Goal: Information Seeking & Learning: Learn about a topic

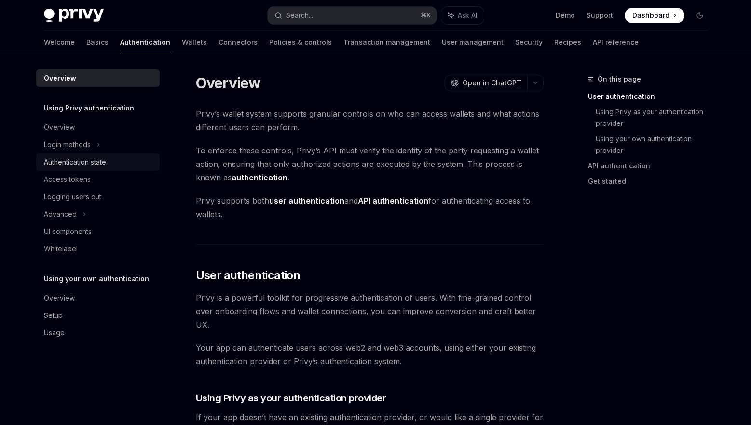
click at [106, 164] on div "Authentication state" at bounding box center [75, 162] width 62 height 12
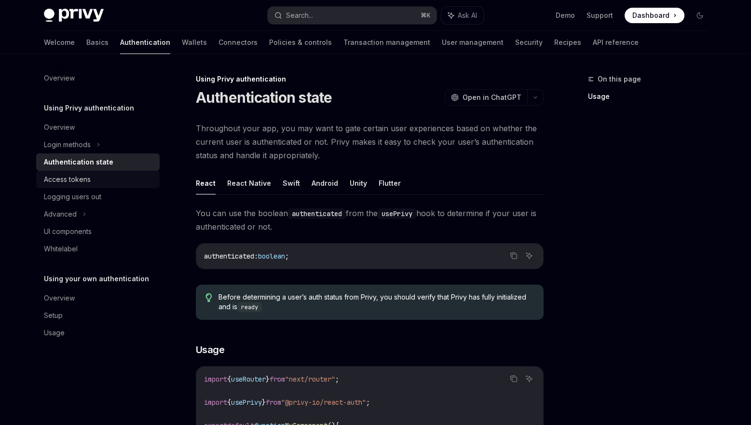
click at [100, 173] on link "Access tokens" at bounding box center [98, 179] width 124 height 17
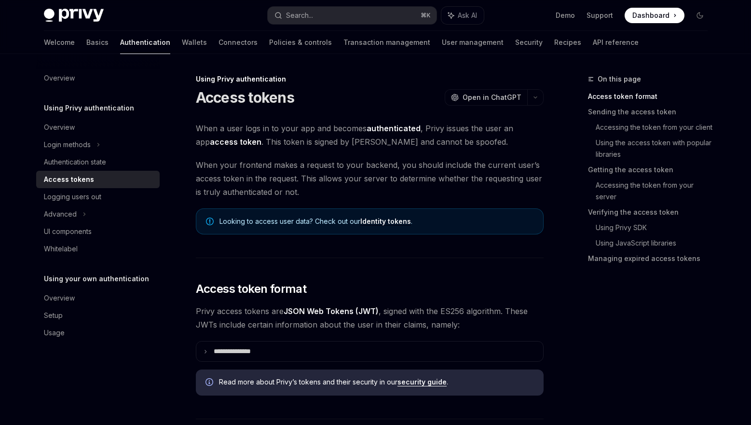
click at [395, 130] on strong "authenticated" at bounding box center [394, 129] width 54 height 10
click at [415, 145] on span "When a user logs in to your app and becomes authenticated , Privy issues the us…" at bounding box center [370, 135] width 348 height 27
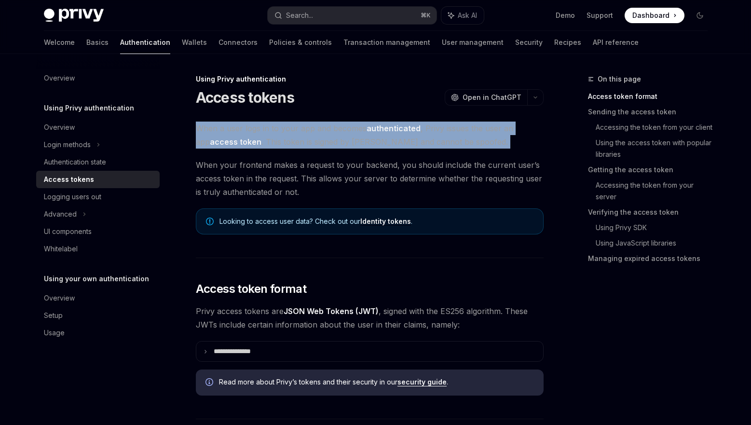
click at [415, 145] on span "When a user logs in to your app and becomes authenticated , Privy issues the us…" at bounding box center [370, 135] width 348 height 27
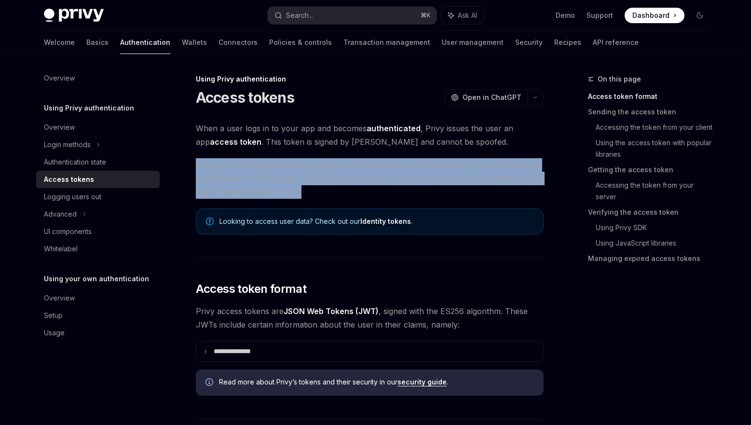
click at [403, 172] on span "When your frontend makes a request to your backend, you should include the curr…" at bounding box center [370, 178] width 348 height 41
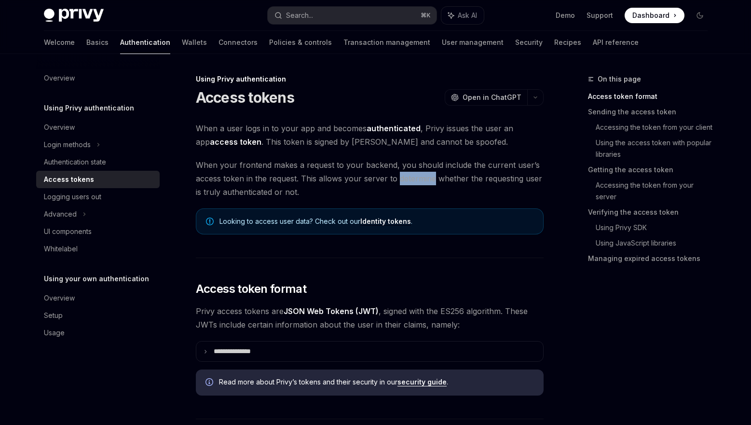
click at [403, 172] on span "When your frontend makes a request to your backend, you should include the curr…" at bounding box center [370, 178] width 348 height 41
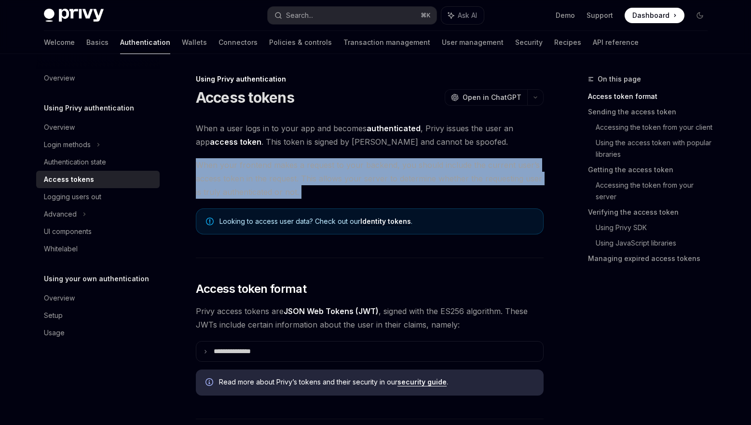
click at [403, 172] on span "When your frontend makes a request to your backend, you should include the curr…" at bounding box center [370, 178] width 348 height 41
click at [381, 185] on span "When your frontend makes a request to your backend, you should include the curr…" at bounding box center [370, 178] width 348 height 41
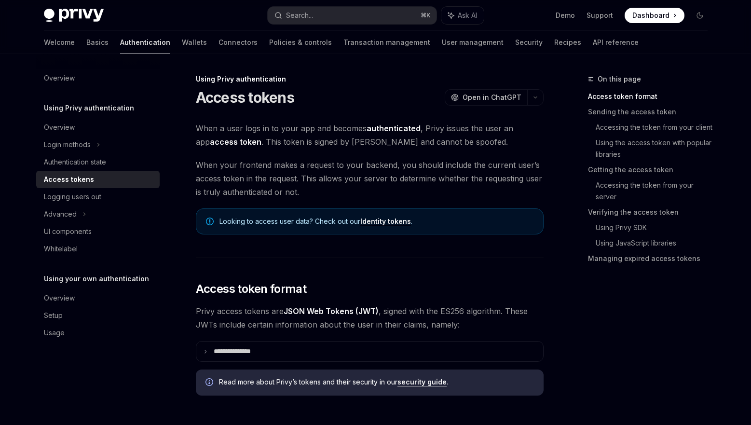
click at [381, 185] on span "When your frontend makes a request to your backend, you should include the curr…" at bounding box center [370, 178] width 348 height 41
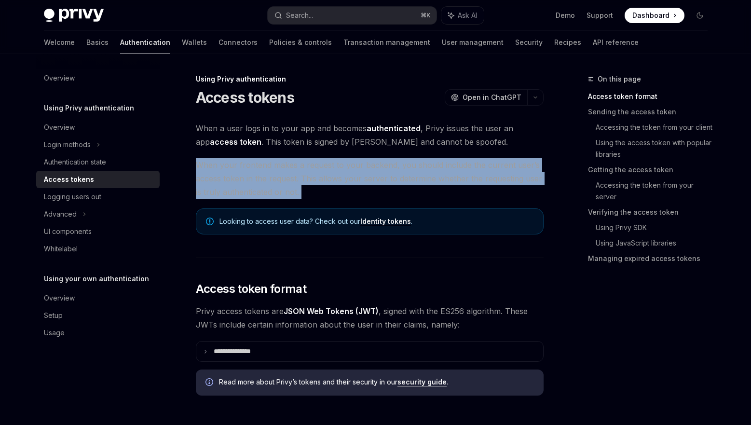
click at [381, 185] on span "When your frontend makes a request to your backend, you should include the curr…" at bounding box center [370, 178] width 348 height 41
click at [406, 180] on span "When your frontend makes a request to your backend, you should include the curr…" at bounding box center [370, 178] width 348 height 41
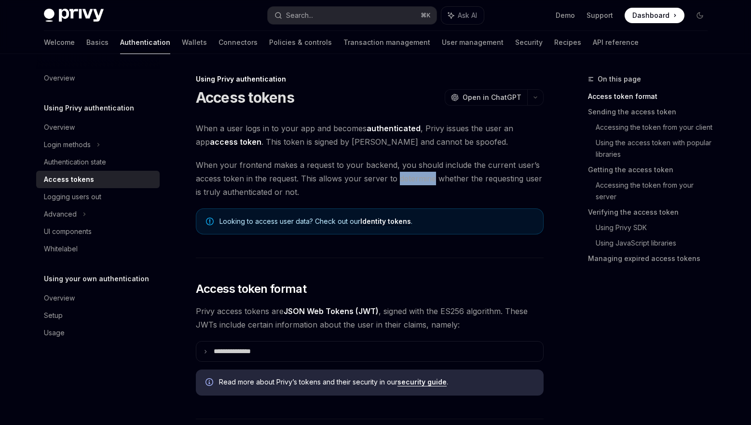
click at [406, 180] on span "When your frontend makes a request to your backend, you should include the curr…" at bounding box center [370, 178] width 348 height 41
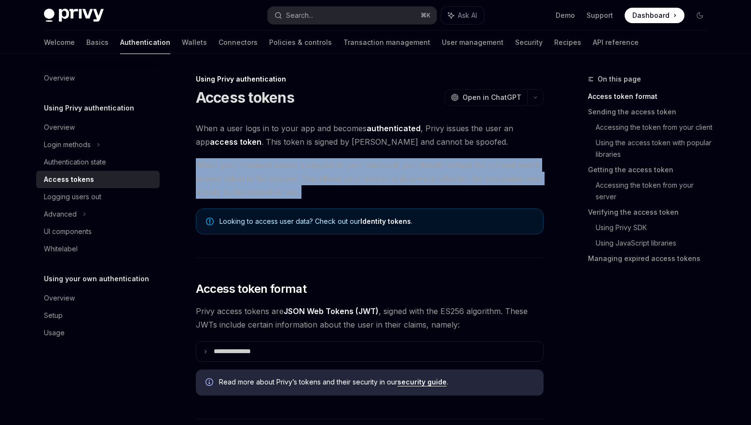
click at [406, 180] on span "When your frontend makes a request to your backend, you should include the curr…" at bounding box center [370, 178] width 348 height 41
click at [429, 179] on span "When your frontend makes a request to your backend, you should include the curr…" at bounding box center [370, 178] width 348 height 41
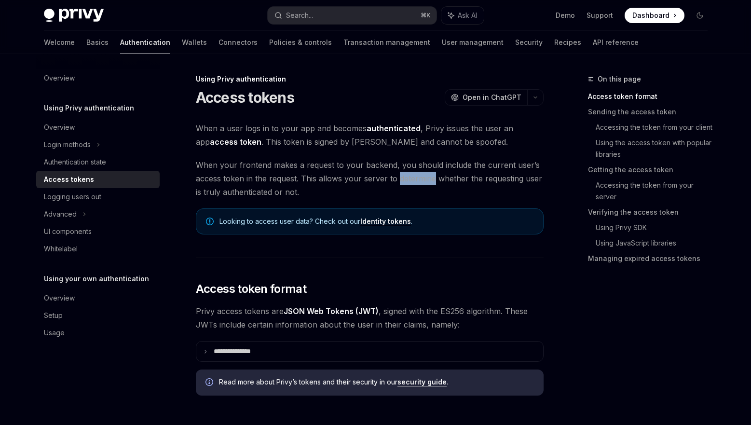
click at [429, 179] on span "When your frontend makes a request to your backend, you should include the curr…" at bounding box center [370, 178] width 348 height 41
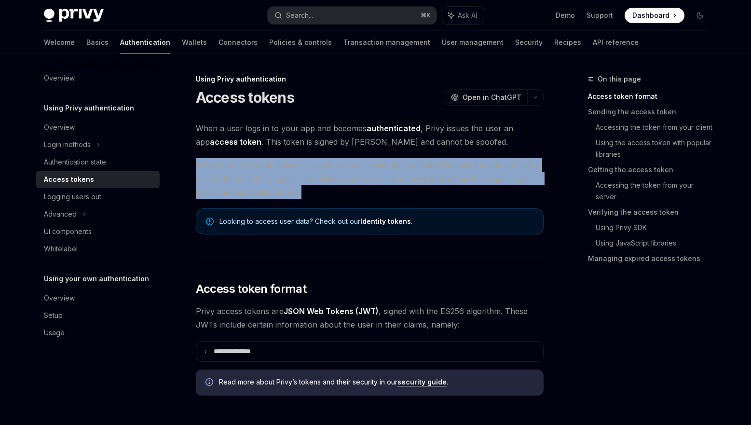
click at [429, 179] on span "When your frontend makes a request to your backend, you should include the curr…" at bounding box center [370, 178] width 348 height 41
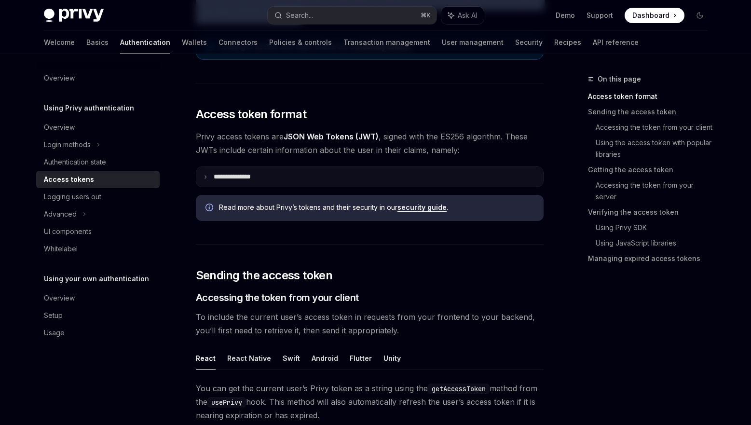
scroll to position [280, 0]
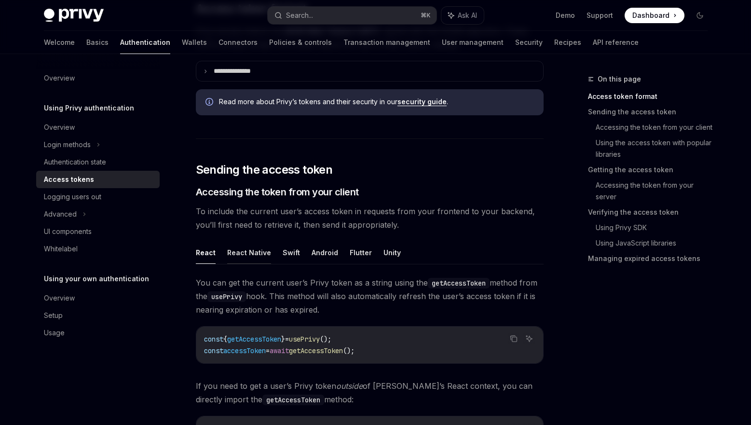
click at [256, 254] on button "React Native" at bounding box center [249, 252] width 44 height 23
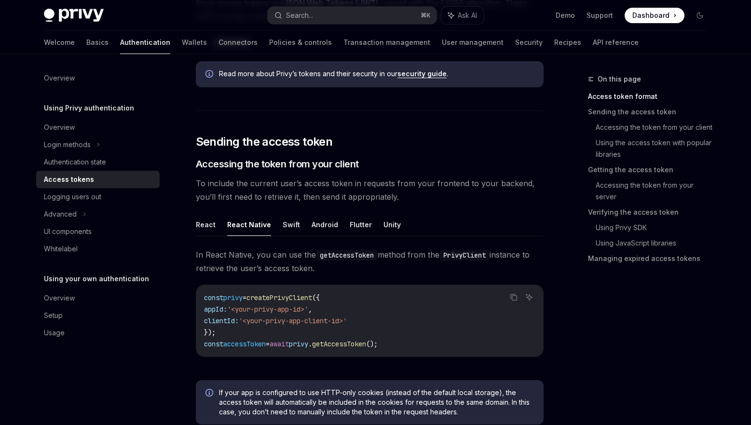
scroll to position [338, 0]
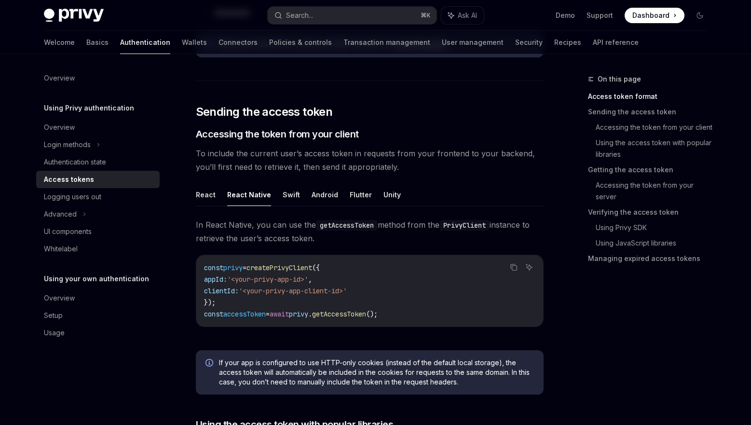
click at [303, 275] on span "'<your-privy-app-id>'" at bounding box center [267, 279] width 81 height 9
click at [302, 275] on span "'<your-privy-app-id>'" at bounding box center [267, 279] width 81 height 9
click at [388, 290] on code "const privy = createPrivyClient ({ appId: '<your-privy-app-id>' , clientId: '<y…" at bounding box center [370, 291] width 332 height 58
click at [390, 290] on code "const privy = createPrivyClient ({ appId: '<your-privy-app-id>' , clientId: '<y…" at bounding box center [370, 291] width 332 height 58
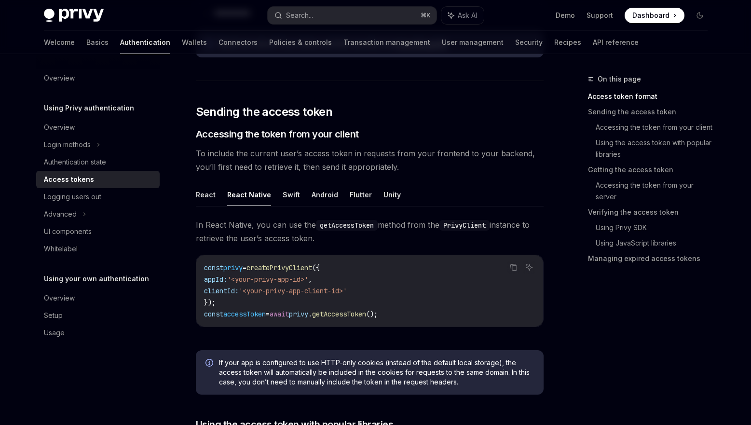
click at [390, 290] on code "const privy = createPrivyClient ({ appId: '<your-privy-app-id>' , clientId: '<y…" at bounding box center [370, 291] width 332 height 58
click at [441, 313] on code "const privy = createPrivyClient ({ appId: '<your-privy-app-id>' , clientId: '<y…" at bounding box center [370, 291] width 332 height 58
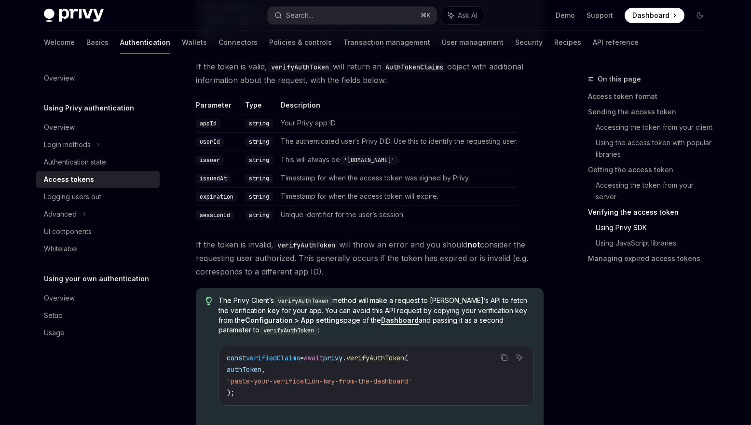
scroll to position [1611, 0]
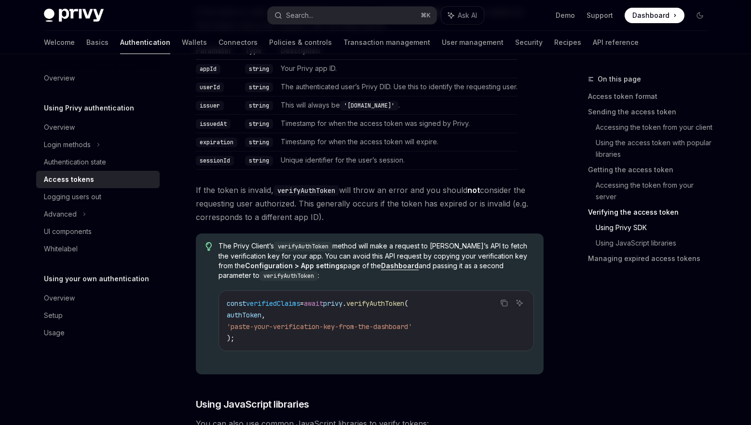
drag, startPoint x: 425, startPoint y: 327, endPoint x: 239, endPoint y: 328, distance: 185.8
click at [240, 328] on span "'paste-your-verification-key-from-the-dashboard'" at bounding box center [319, 326] width 185 height 9
click at [249, 330] on span "'paste-your-verification-key-from-the-dashboard'" at bounding box center [319, 326] width 185 height 9
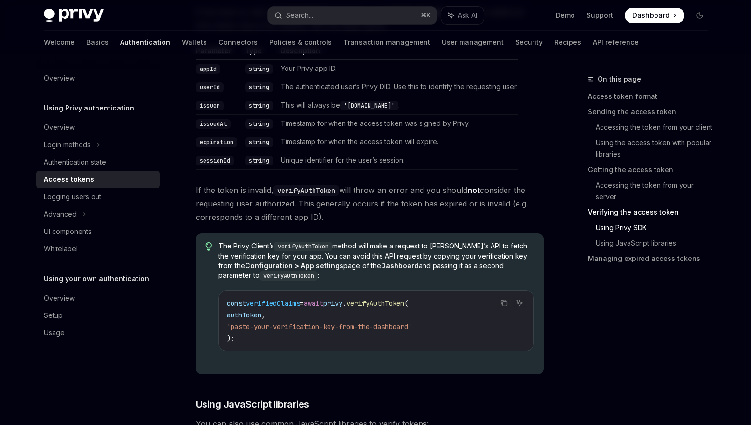
click at [291, 331] on code "const verifiedClaims = await privy . verifyAuthToken ( authToken , 'paste-your-…" at bounding box center [376, 321] width 299 height 46
click at [327, 328] on span "'paste-your-verification-key-from-the-dashboard'" at bounding box center [319, 326] width 185 height 9
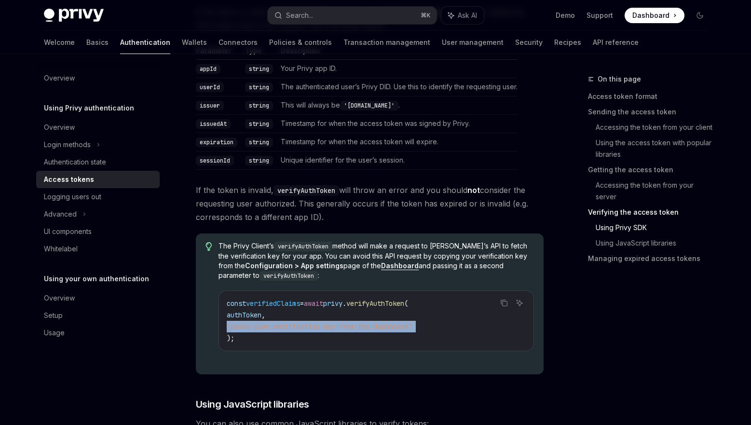
click at [327, 328] on span "'paste-your-verification-key-from-the-dashboard'" at bounding box center [319, 326] width 185 height 9
click at [342, 326] on span "'paste-your-verification-key-from-the-dashboard'" at bounding box center [319, 326] width 185 height 9
click at [360, 326] on span "'paste-your-verification-key-from-the-dashboard'" at bounding box center [319, 326] width 185 height 9
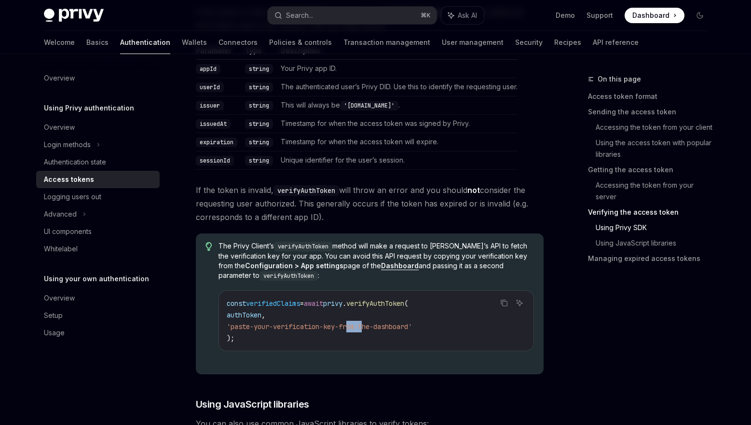
click at [360, 326] on span "'paste-your-verification-key-from-the-dashboard'" at bounding box center [319, 326] width 185 height 9
click at [330, 326] on span "'paste-your-verification-key-from-the-dashboard'" at bounding box center [319, 326] width 185 height 9
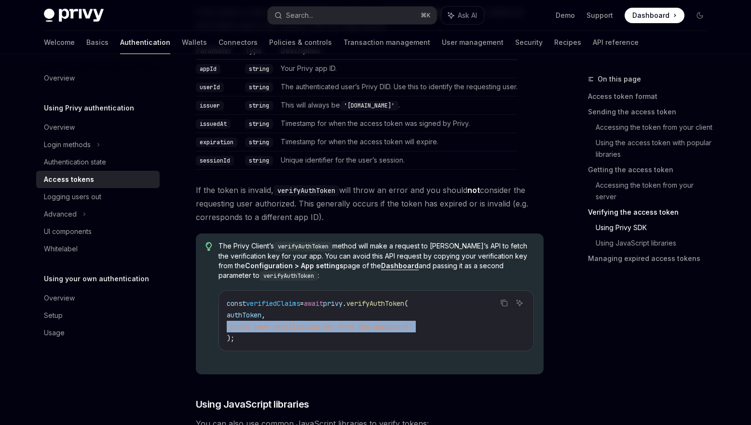
click at [360, 326] on span "'paste-your-verification-key-from-the-dashboard'" at bounding box center [319, 326] width 185 height 9
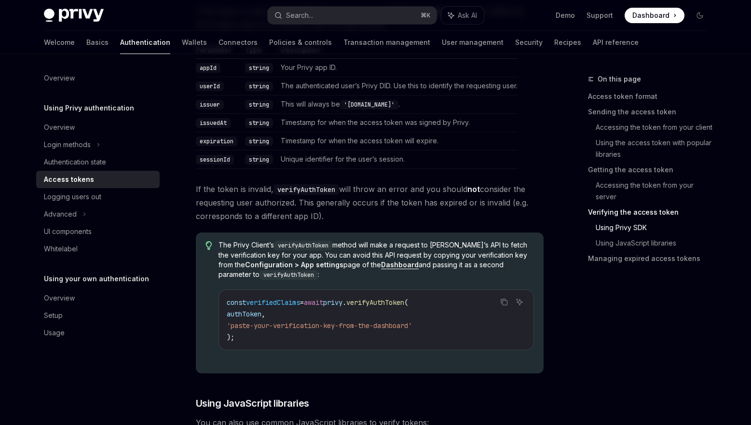
scroll to position [1409, 0]
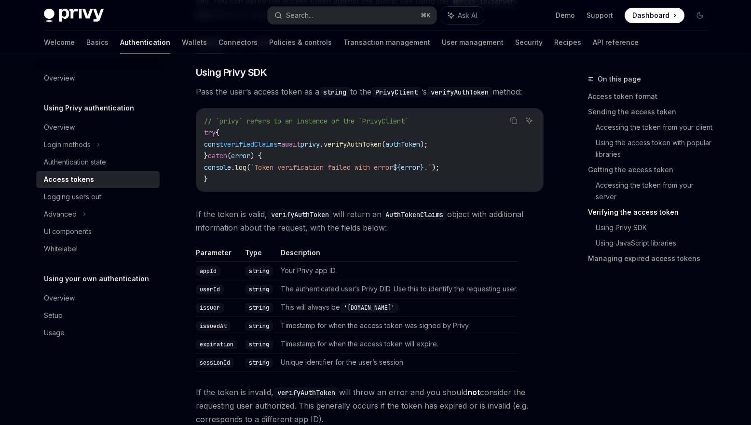
click at [302, 269] on td "Your Privy app ID." at bounding box center [397, 271] width 241 height 18
click at [307, 287] on td "The authenticated user’s Privy DID. Use this to identify the requesting user." at bounding box center [397, 289] width 241 height 18
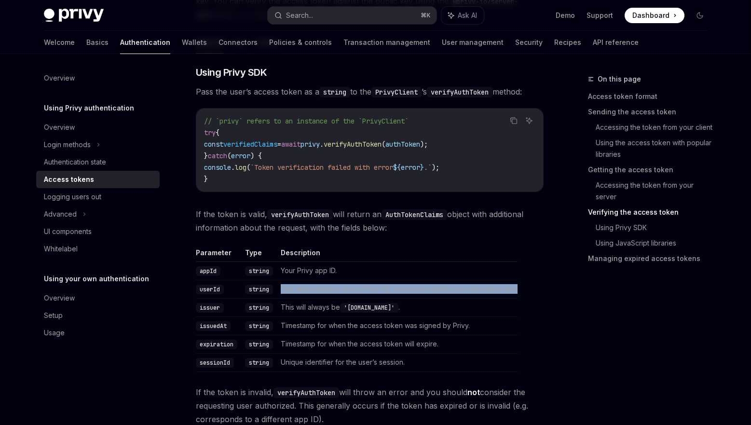
click at [307, 287] on td "The authenticated user’s Privy DID. Use this to identify the requesting user." at bounding box center [397, 289] width 241 height 18
click at [371, 288] on td "The authenticated user’s Privy DID. Use this to identify the requesting user." at bounding box center [397, 289] width 241 height 18
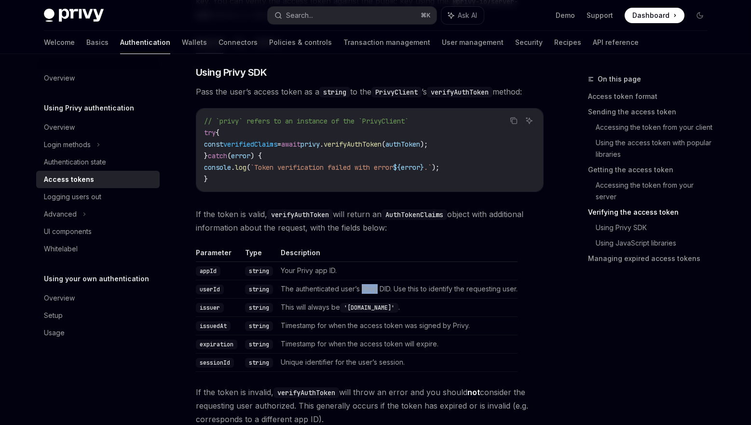
click at [371, 288] on td "The authenticated user’s Privy DID. Use this to identify the requesting user." at bounding box center [397, 289] width 241 height 18
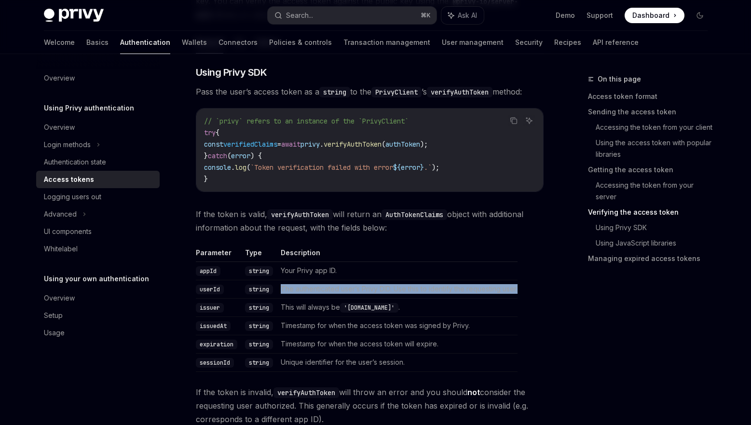
click at [371, 288] on td "The authenticated user’s Privy DID. Use this to identify the requesting user." at bounding box center [397, 289] width 241 height 18
click at [317, 290] on td "The authenticated user’s Privy DID. Use this to identify the requesting user." at bounding box center [397, 289] width 241 height 18
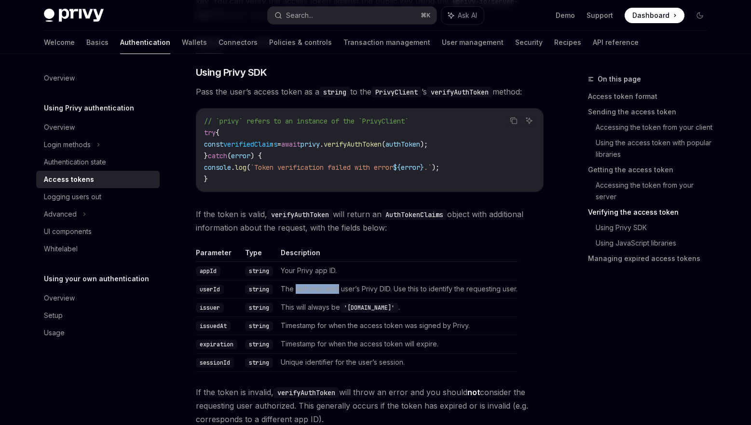
click at [317, 290] on td "The authenticated user’s Privy DID. Use this to identify the requesting user." at bounding box center [397, 289] width 241 height 18
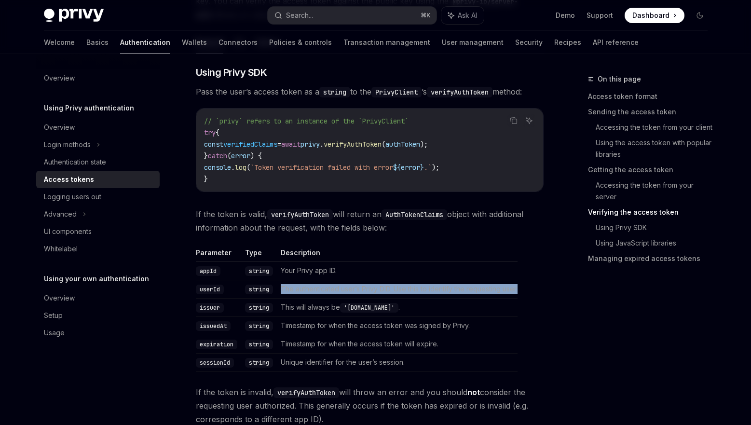
click at [317, 290] on td "The authenticated user’s Privy DID. Use this to identify the requesting user." at bounding box center [397, 289] width 241 height 18
click at [364, 291] on td "The authenticated user’s Privy DID. Use this to identify the requesting user." at bounding box center [397, 289] width 241 height 18
drag, startPoint x: 413, startPoint y: 291, endPoint x: 443, endPoint y: 291, distance: 30.4
click at [481, 293] on td "The authenticated user’s Privy DID. Use this to identify the requesting user." at bounding box center [397, 289] width 241 height 18
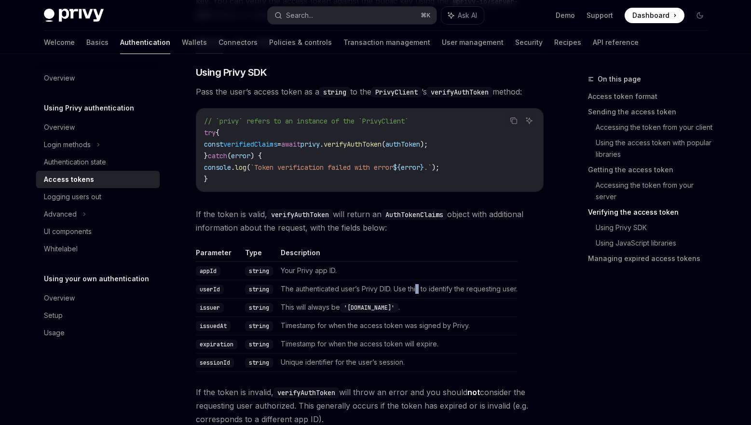
click at [419, 290] on td "The authenticated user’s Privy DID. Use this to identify the requesting user." at bounding box center [397, 289] width 241 height 18
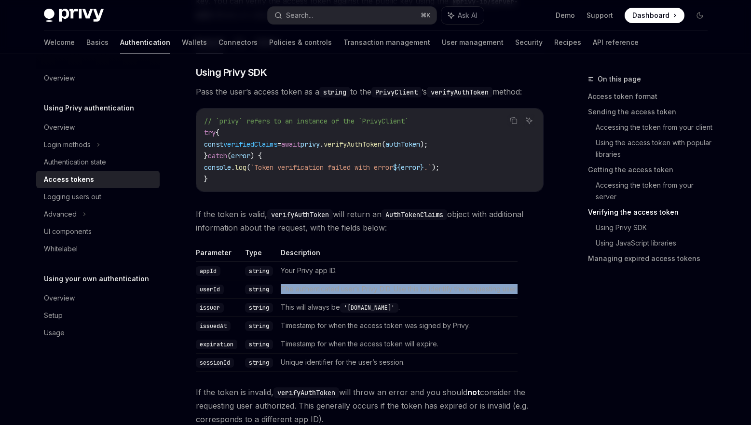
click at [419, 290] on td "The authenticated user’s Privy DID. Use this to identify the requesting user." at bounding box center [397, 289] width 241 height 18
click at [447, 287] on td "The authenticated user’s Privy DID. Use this to identify the requesting user." at bounding box center [397, 289] width 241 height 18
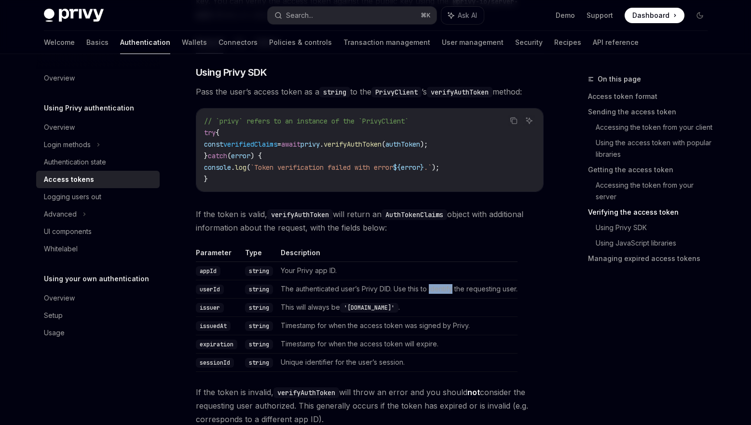
click at [446, 287] on td "The authenticated user’s Privy DID. Use this to identify the requesting user." at bounding box center [397, 289] width 241 height 18
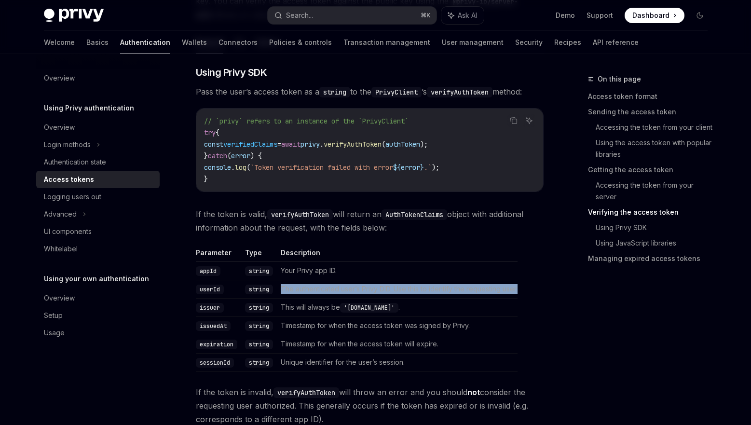
click at [446, 287] on td "The authenticated user’s Privy DID. Use this to identify the requesting user." at bounding box center [397, 289] width 241 height 18
click at [419, 290] on td "The authenticated user’s Privy DID. Use this to identify the requesting user." at bounding box center [397, 289] width 241 height 18
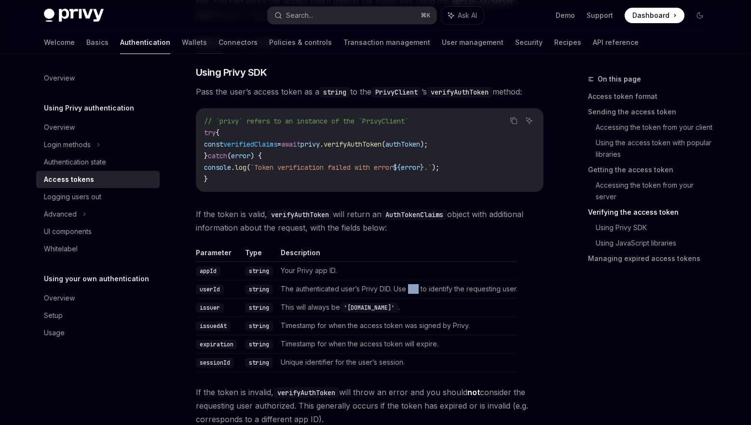
click at [419, 290] on td "The authenticated user’s Privy DID. Use this to identify the requesting user." at bounding box center [397, 289] width 241 height 18
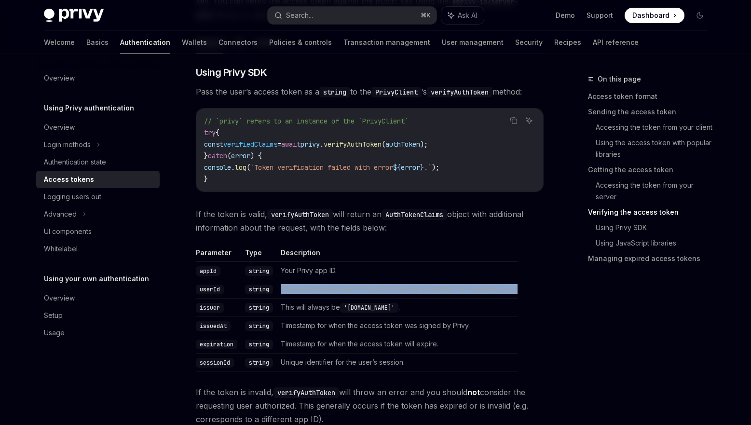
click at [419, 290] on td "The authenticated user’s Privy DID. Use this to identify the requesting user." at bounding box center [397, 289] width 241 height 18
click at [443, 289] on td "The authenticated user’s Privy DID. Use this to identify the requesting user." at bounding box center [397, 289] width 241 height 18
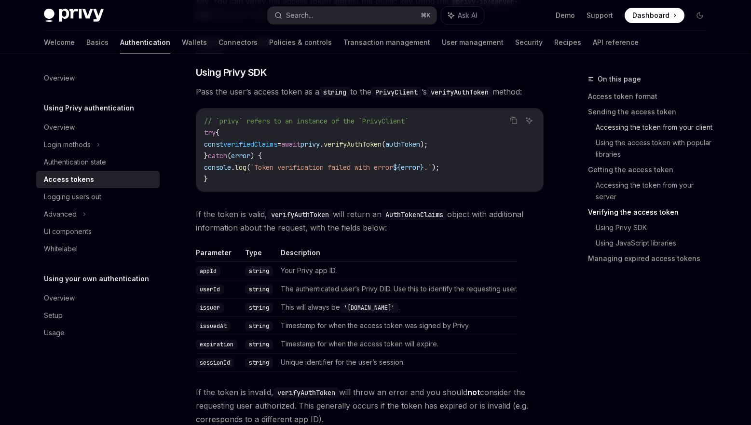
click at [661, 124] on link "Accessing the token from your client" at bounding box center [656, 127] width 120 height 15
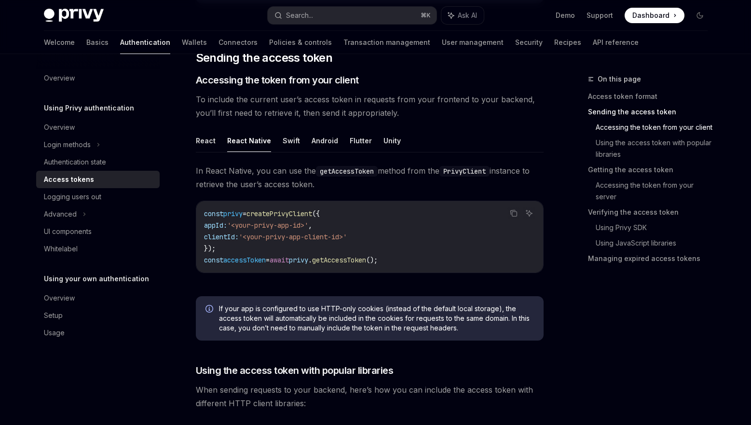
click at [281, 214] on span "createPrivyClient" at bounding box center [280, 213] width 66 height 9
click at [295, 235] on span "'<your-privy-app-client-id>'" at bounding box center [293, 237] width 108 height 9
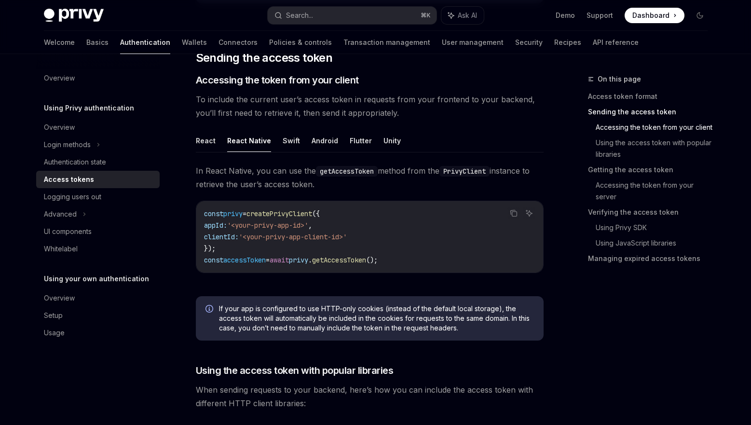
click at [278, 249] on code "const privy = createPrivyClient ({ appId: '<your-privy-app-id>' , clientId: '<y…" at bounding box center [370, 237] width 332 height 58
drag, startPoint x: 257, startPoint y: 239, endPoint x: 365, endPoint y: 240, distance: 107.6
click at [347, 240] on span "'<your-privy-app-client-id>'" at bounding box center [293, 237] width 108 height 9
click at [338, 247] on code "const privy = createPrivyClient ({ appId: '<your-privy-app-id>' , clientId: '<y…" at bounding box center [370, 237] width 332 height 58
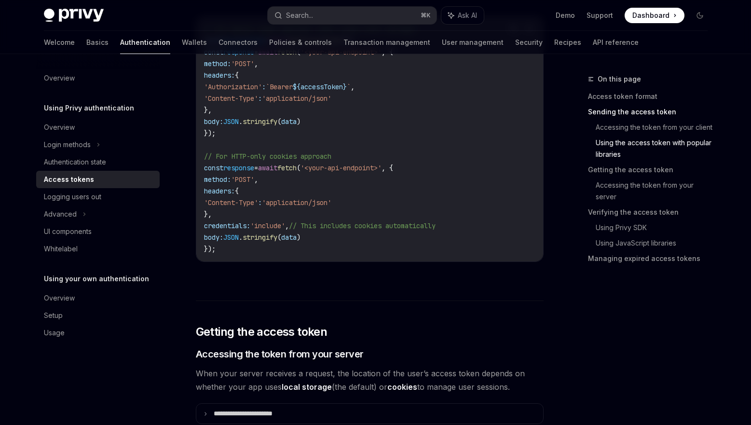
scroll to position [992, 0]
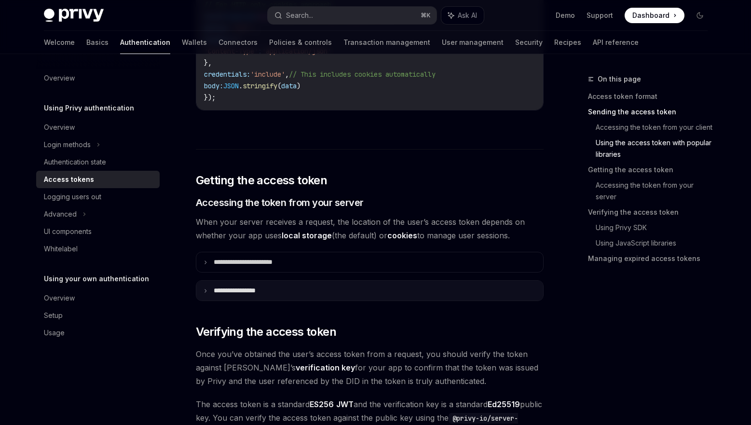
click at [324, 285] on summary "**********" at bounding box center [369, 291] width 347 height 20
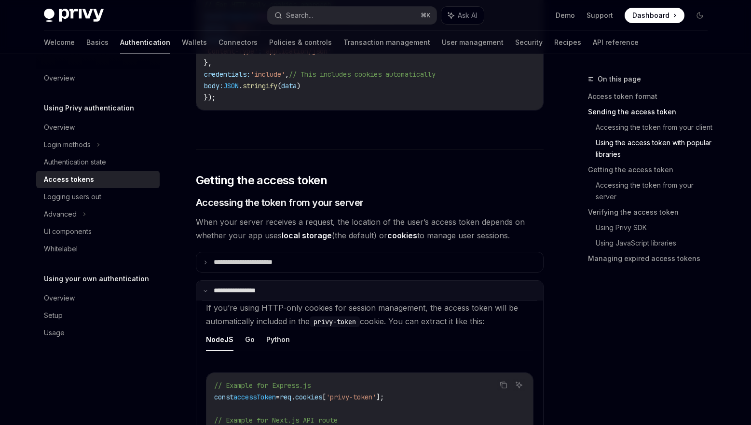
click at [324, 285] on summary "**********" at bounding box center [369, 291] width 347 height 20
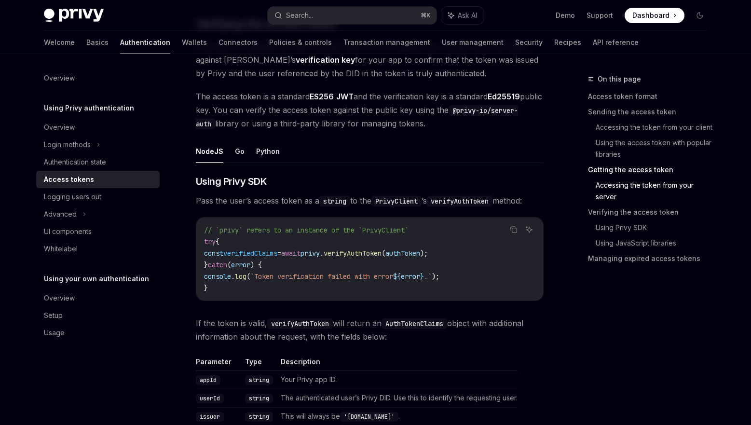
scroll to position [1333, 0]
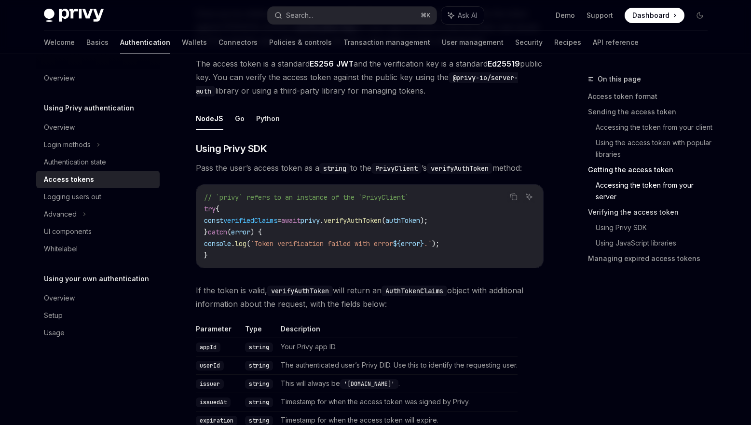
click at [661, 211] on link "Verifying the access token" at bounding box center [651, 212] width 127 height 15
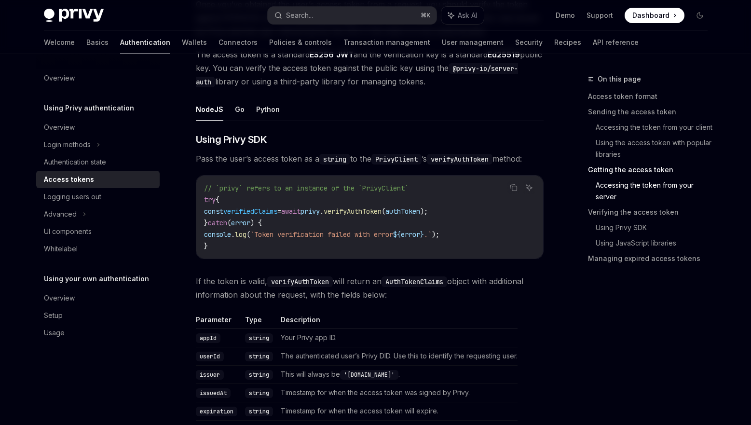
scroll to position [1355, 0]
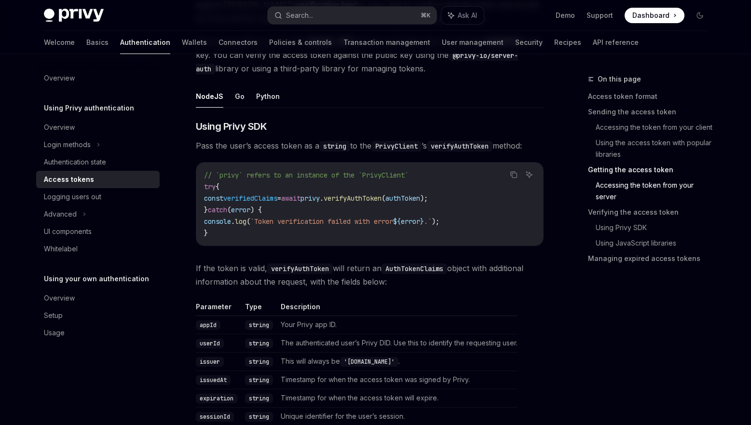
click at [346, 344] on td "The authenticated user’s Privy DID. Use this to identify the requesting user." at bounding box center [397, 343] width 241 height 18
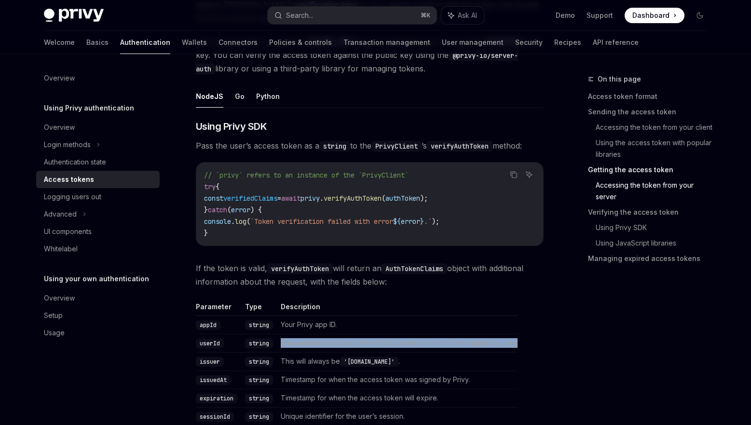
click at [346, 344] on td "The authenticated user’s Privy DID. Use this to identify the requesting user." at bounding box center [397, 343] width 241 height 18
click at [380, 352] on td "The authenticated user’s Privy DID. Use this to identify the requesting user." at bounding box center [397, 343] width 241 height 18
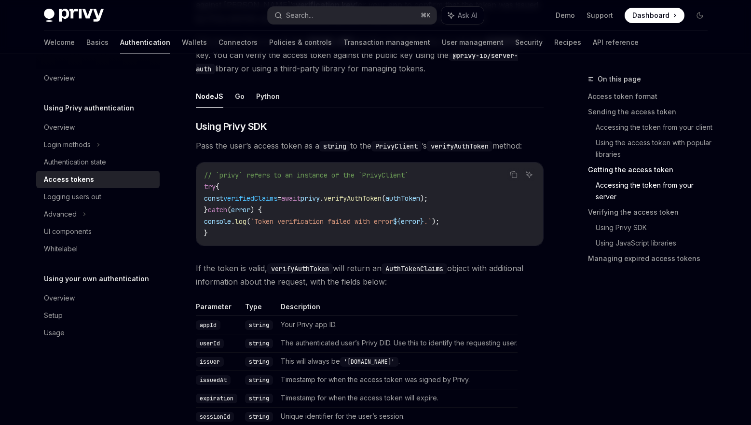
click at [383, 345] on td "The authenticated user’s Privy DID. Use this to identify the requesting user." at bounding box center [397, 343] width 241 height 18
click at [443, 359] on td "This will always be '[DOMAIN_NAME]' ." at bounding box center [397, 362] width 241 height 18
drag, startPoint x: 402, startPoint y: 340, endPoint x: 483, endPoint y: 347, distance: 81.4
click at [483, 347] on td "The authenticated user’s Privy DID. Use this to identify the requesting user." at bounding box center [397, 343] width 241 height 18
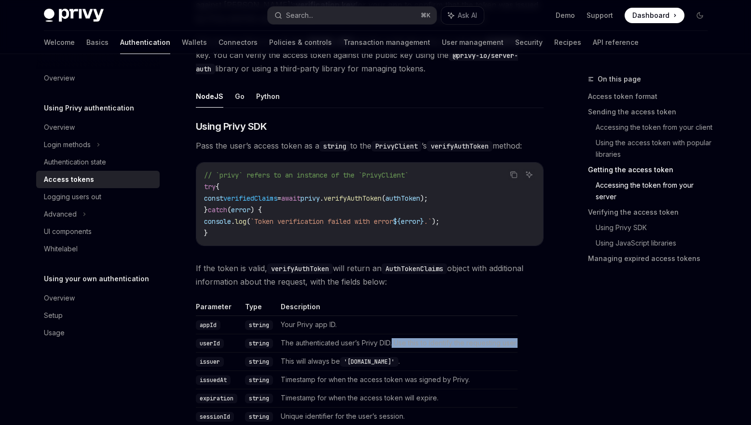
click at [457, 349] on td "The authenticated user’s Privy DID. Use this to identify the requesting user." at bounding box center [397, 343] width 241 height 18
click at [424, 343] on td "The authenticated user’s Privy DID. Use this to identify the requesting user." at bounding box center [397, 343] width 241 height 18
click at [446, 342] on td "The authenticated user’s Privy DID. Use this to identify the requesting user." at bounding box center [397, 343] width 241 height 18
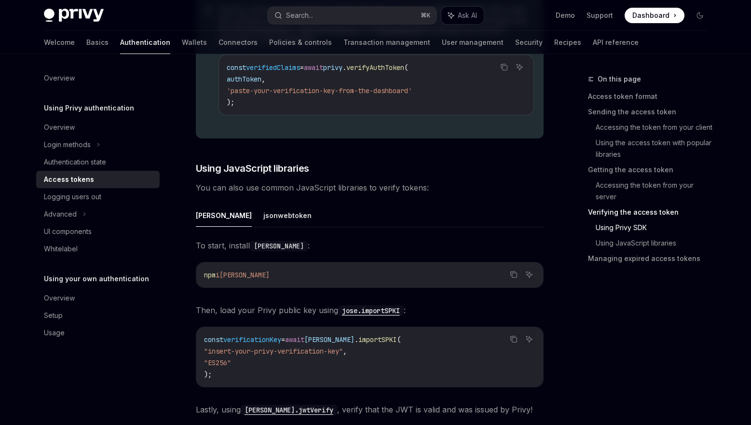
scroll to position [2055, 0]
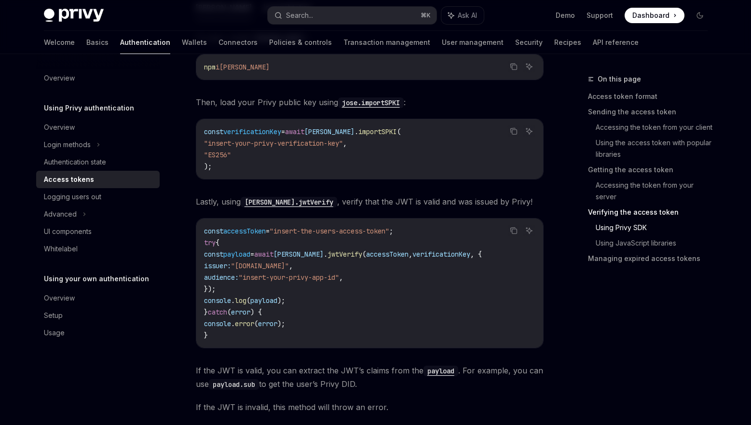
click at [262, 300] on span "payload" at bounding box center [263, 300] width 27 height 9
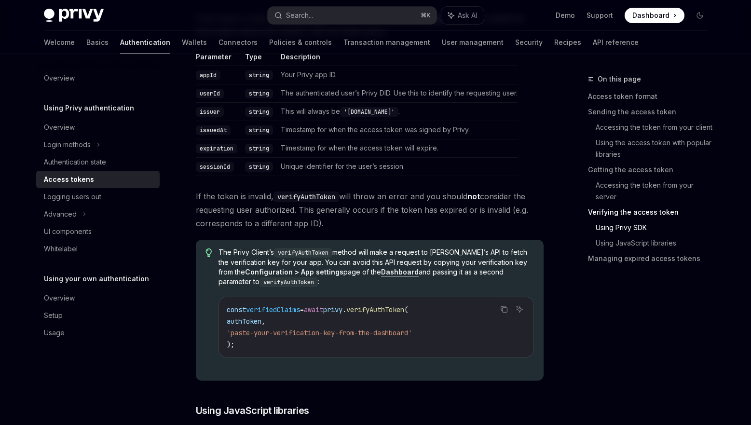
scroll to position [1594, 0]
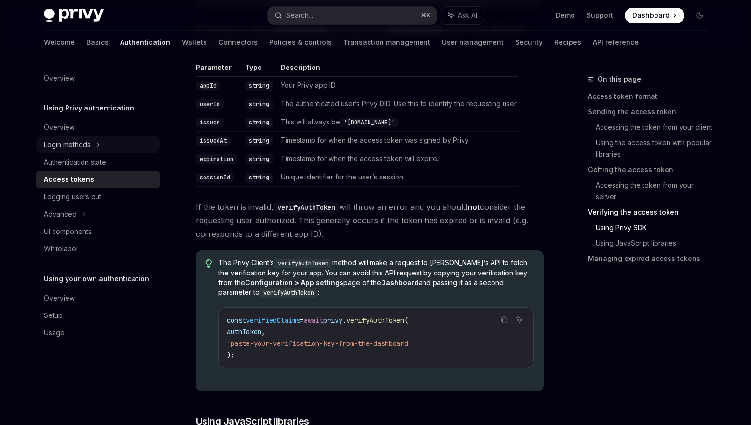
click at [93, 148] on div "Login methods" at bounding box center [98, 144] width 124 height 17
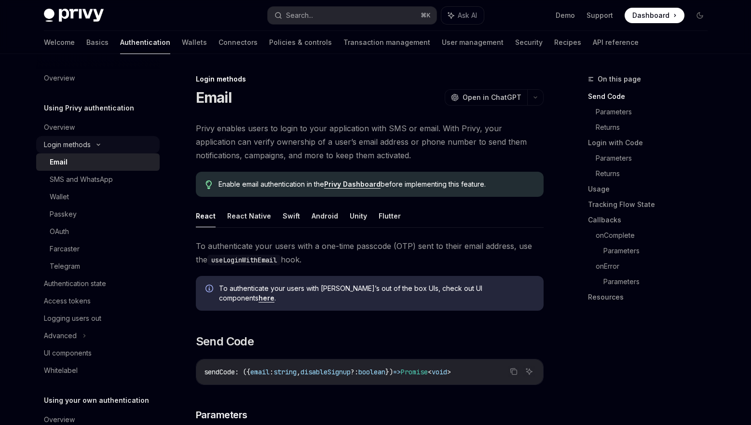
click at [93, 147] on div "Login methods" at bounding box center [98, 144] width 124 height 17
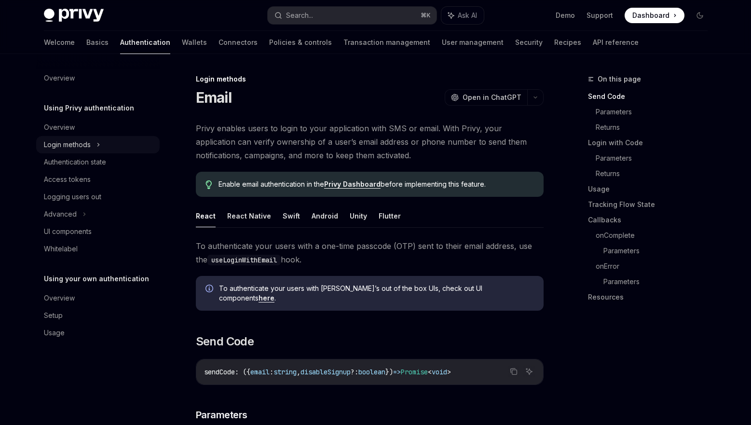
click at [94, 148] on div "Login methods" at bounding box center [98, 144] width 124 height 17
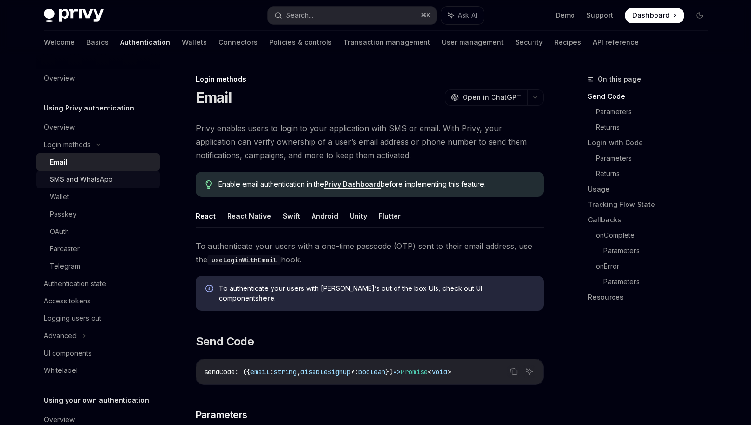
click at [90, 178] on div "SMS and WhatsApp" at bounding box center [81, 180] width 63 height 12
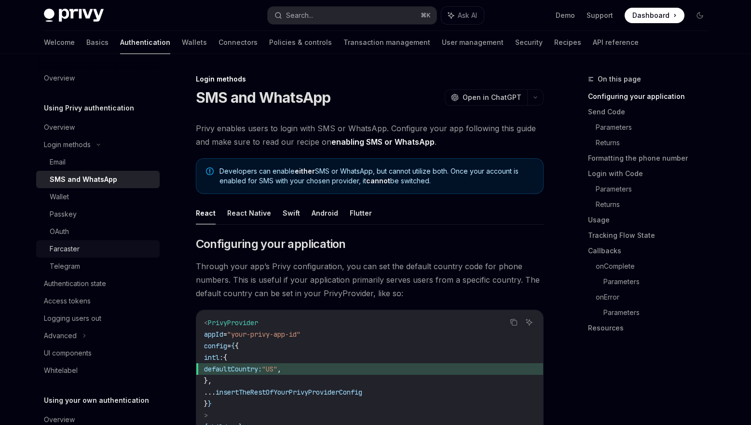
click at [77, 255] on link "Farcaster" at bounding box center [98, 248] width 124 height 17
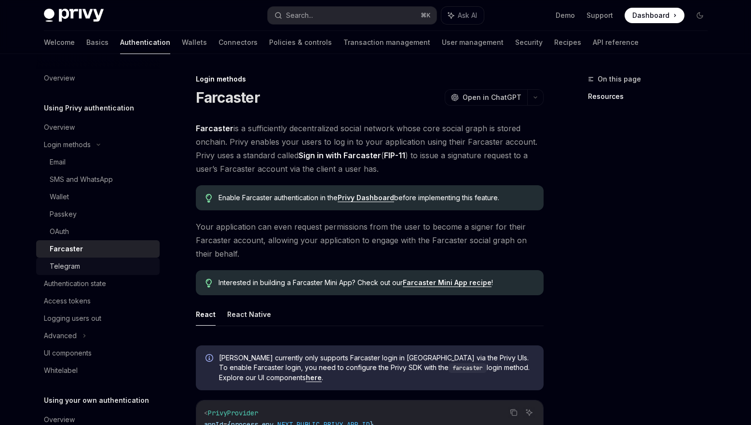
click at [77, 270] on div "Telegram" at bounding box center [65, 267] width 30 height 12
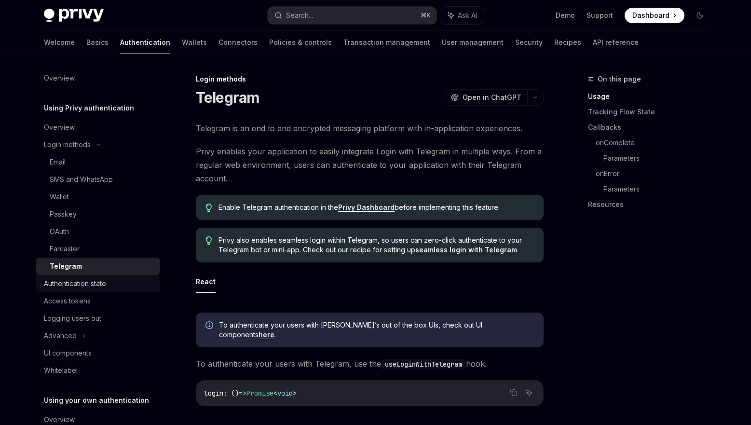
click at [77, 289] on div "Authentication state" at bounding box center [75, 284] width 62 height 12
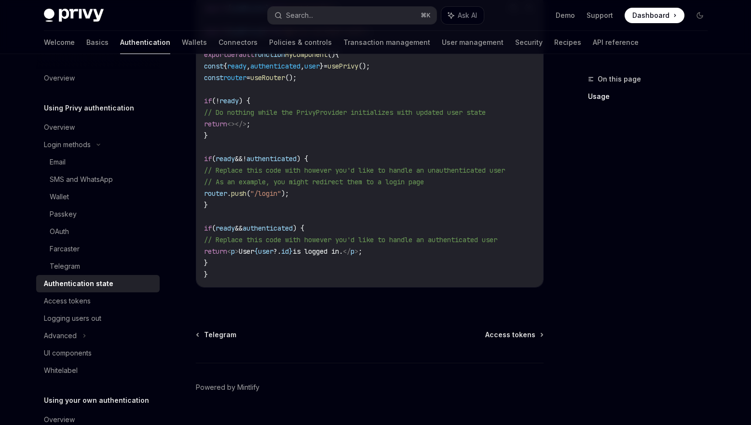
scroll to position [392, 0]
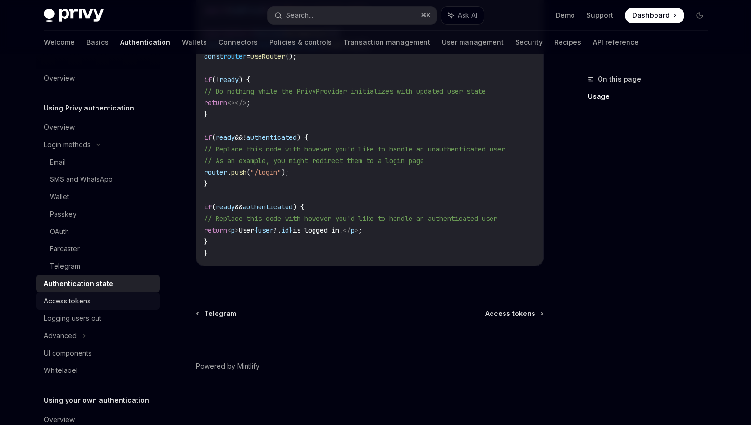
click at [83, 302] on div "Access tokens" at bounding box center [67, 301] width 47 height 12
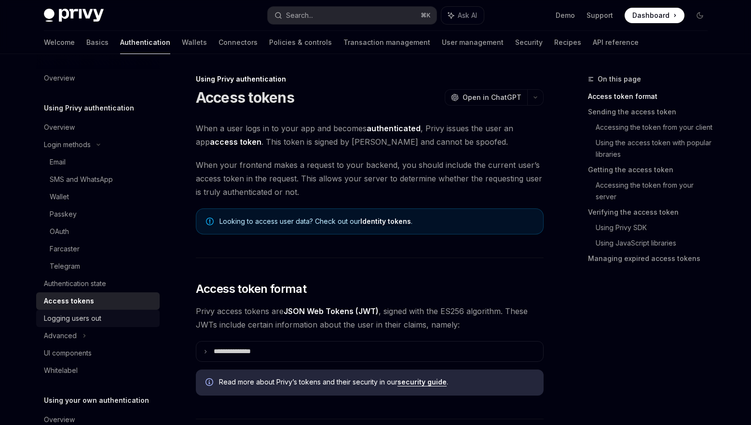
click at [92, 319] on div "Logging users out" at bounding box center [72, 319] width 57 height 12
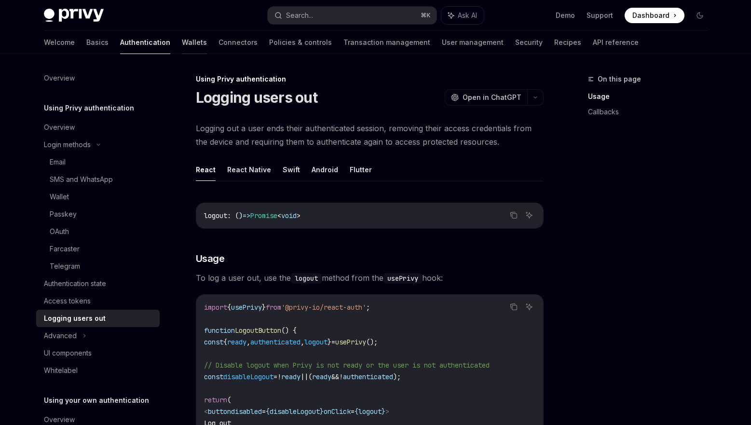
click at [182, 44] on link "Wallets" at bounding box center [194, 42] width 25 height 23
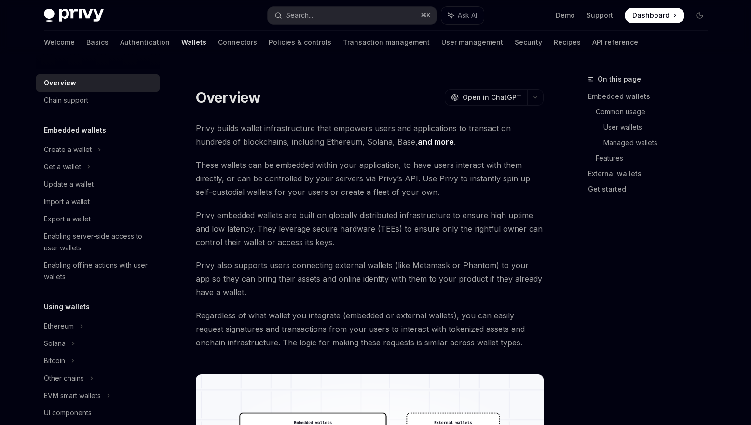
type textarea "*"
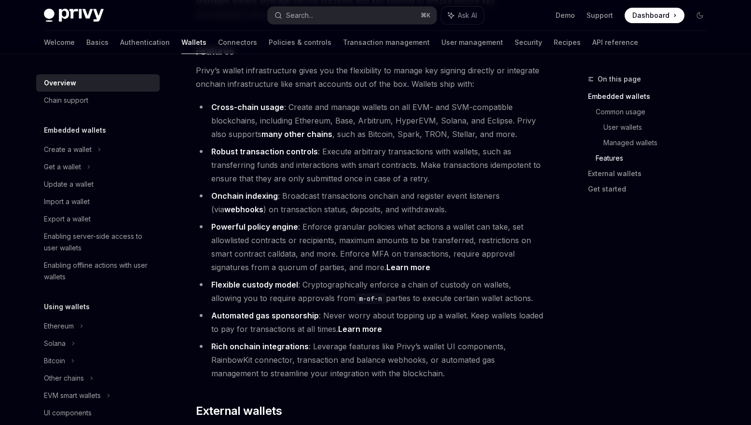
scroll to position [1128, 0]
